Goal: Connect with others: Connect with others

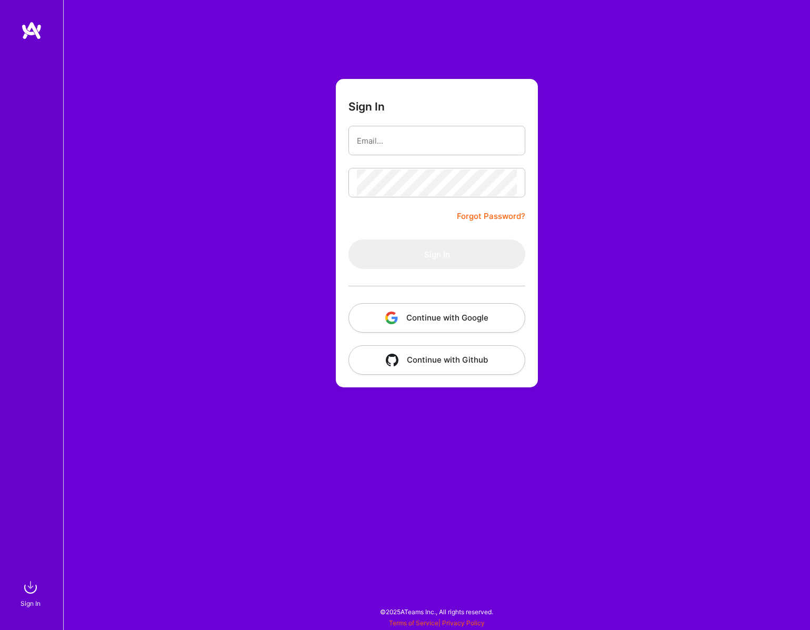
click at [512, 320] on button "Continue with Google" at bounding box center [436, 317] width 177 height 29
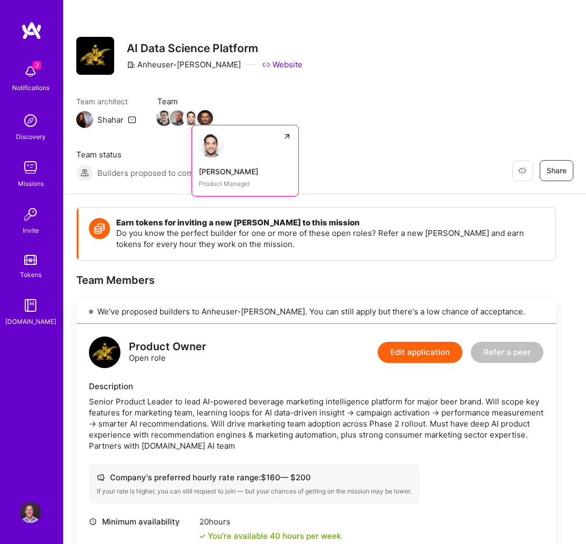
click at [212, 148] on img at bounding box center [211, 144] width 25 height 25
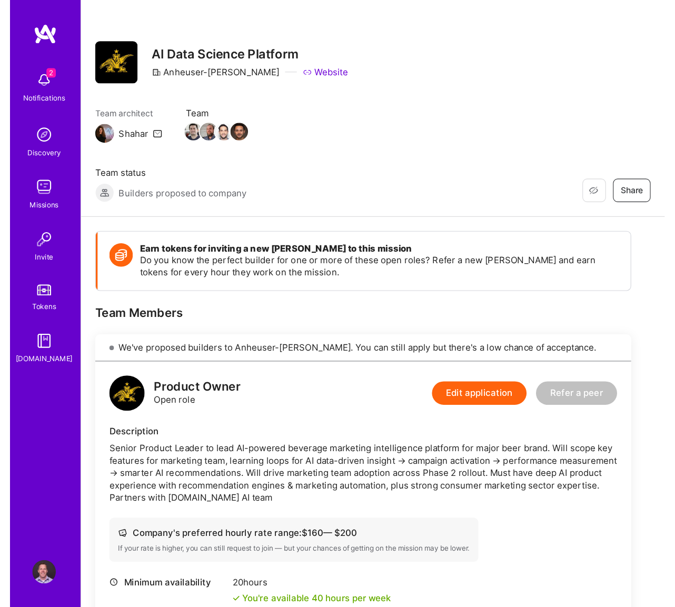
scroll to position [0, -1]
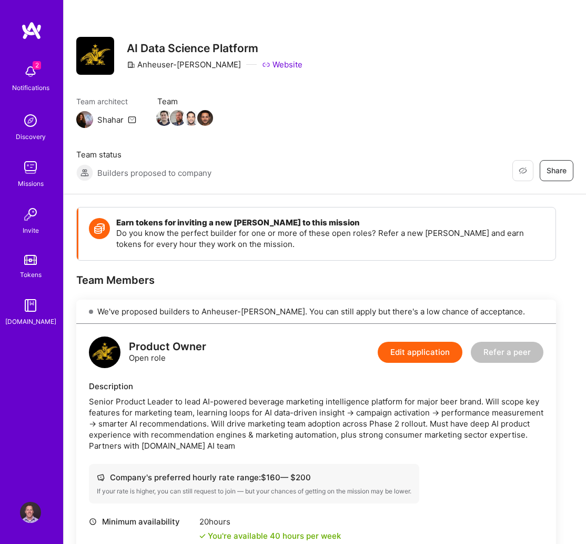
click at [333, 82] on div "Restore Not Interested Share AI Data Science Platform Anheuser-[PERSON_NAME] We…" at bounding box center [325, 97] width 523 height 194
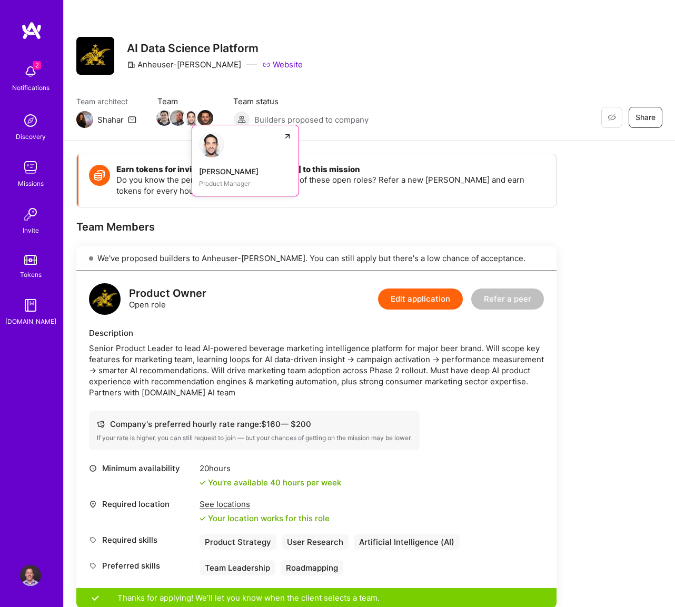
click at [189, 124] on img at bounding box center [192, 118] width 16 height 16
